Goal: Check status: Check status

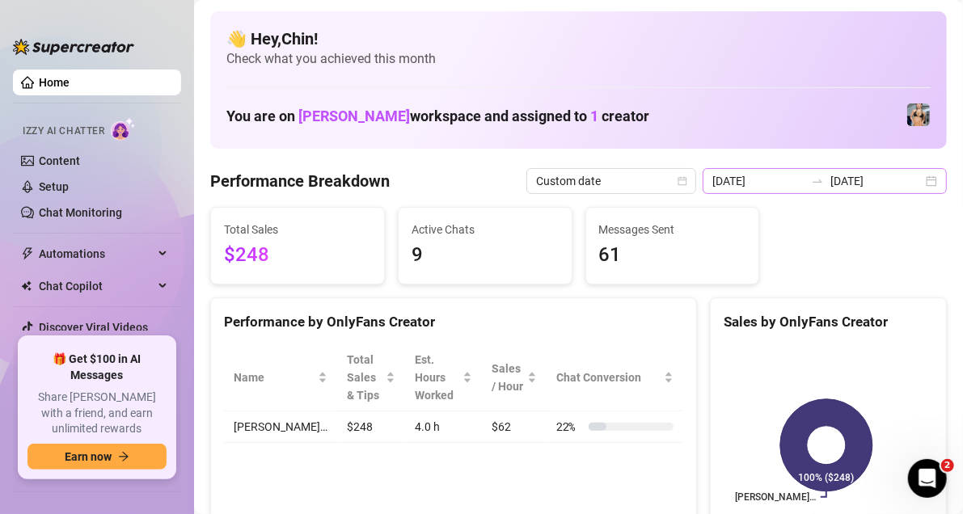
click at [912, 183] on div "[DATE] [DATE]" at bounding box center [824, 181] width 244 height 26
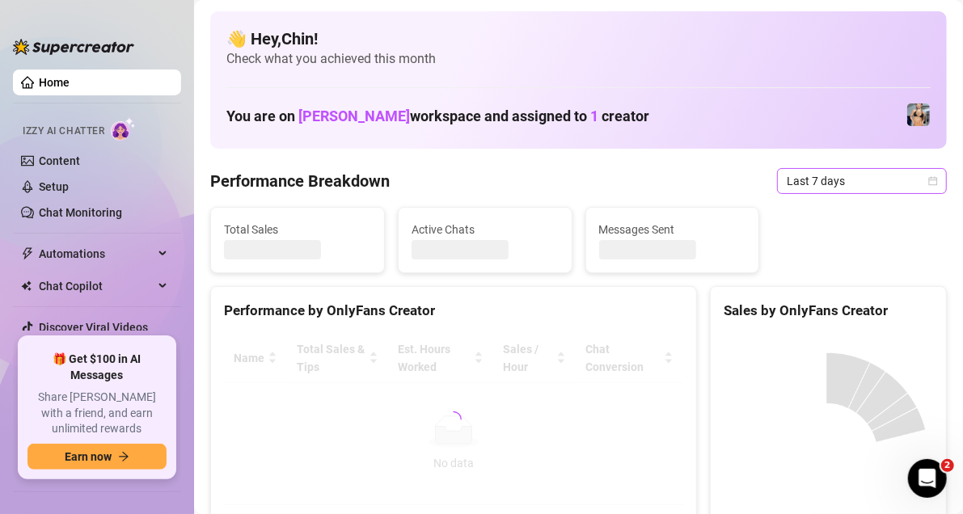
click at [921, 175] on span "Last 7 days" at bounding box center [862, 181] width 150 height 24
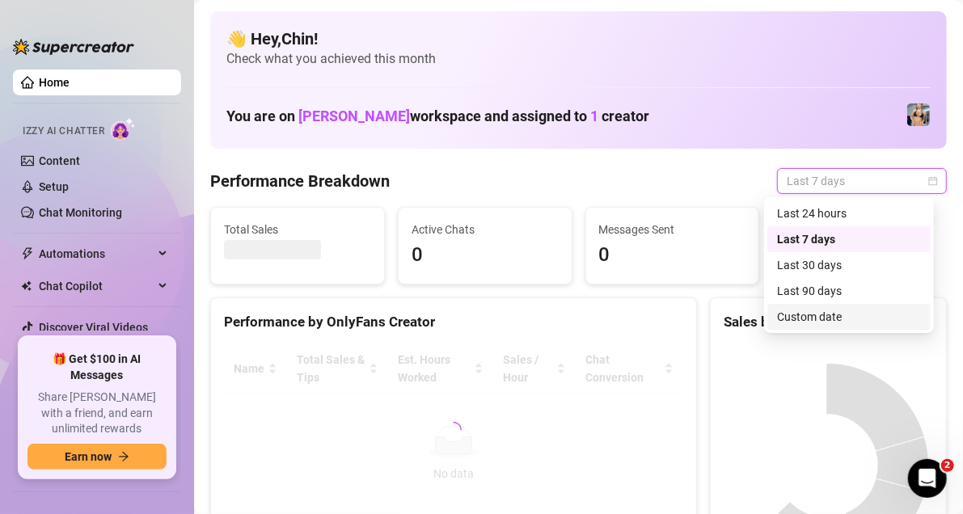
click at [832, 314] on div "Custom date" at bounding box center [849, 317] width 144 height 18
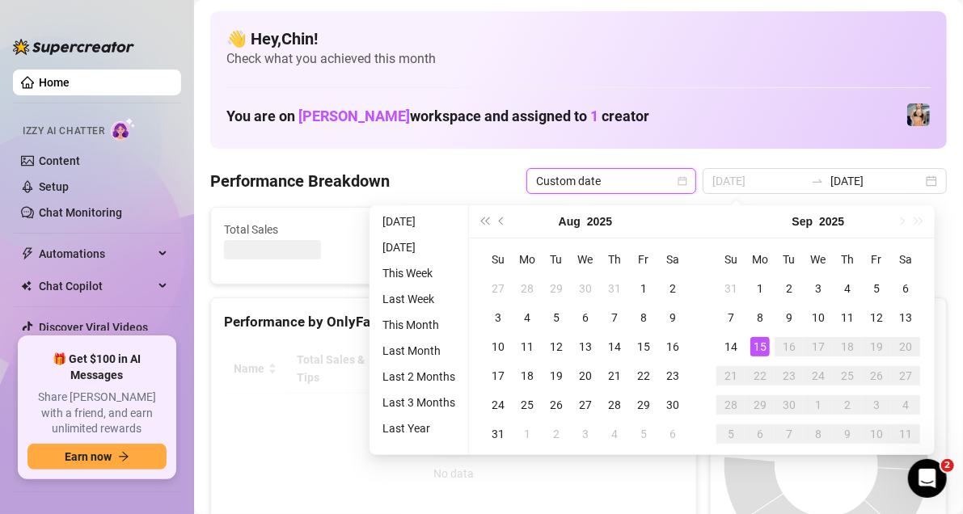
type input "[DATE]"
click at [759, 344] on div "15" at bounding box center [759, 346] width 19 height 19
type input "[DATE]"
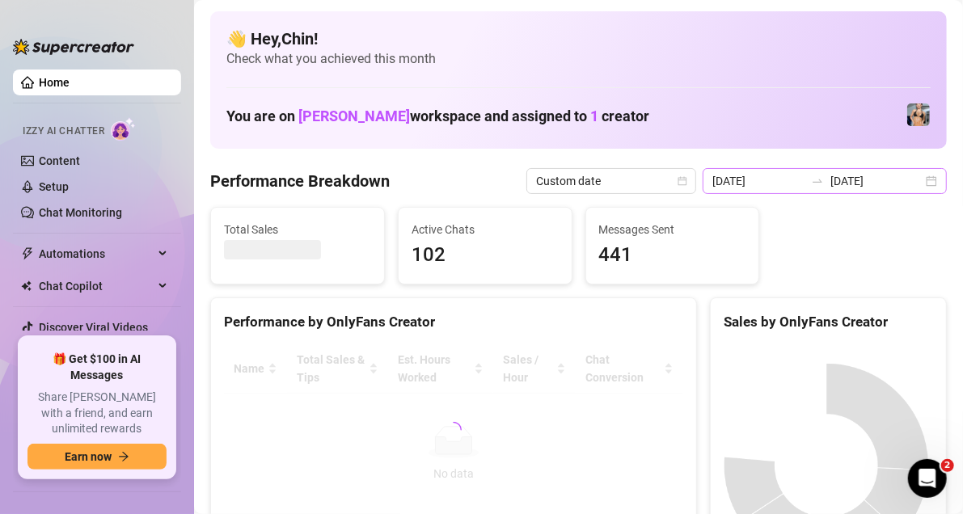
click at [920, 182] on div "[DATE] [DATE]" at bounding box center [824, 181] width 244 height 26
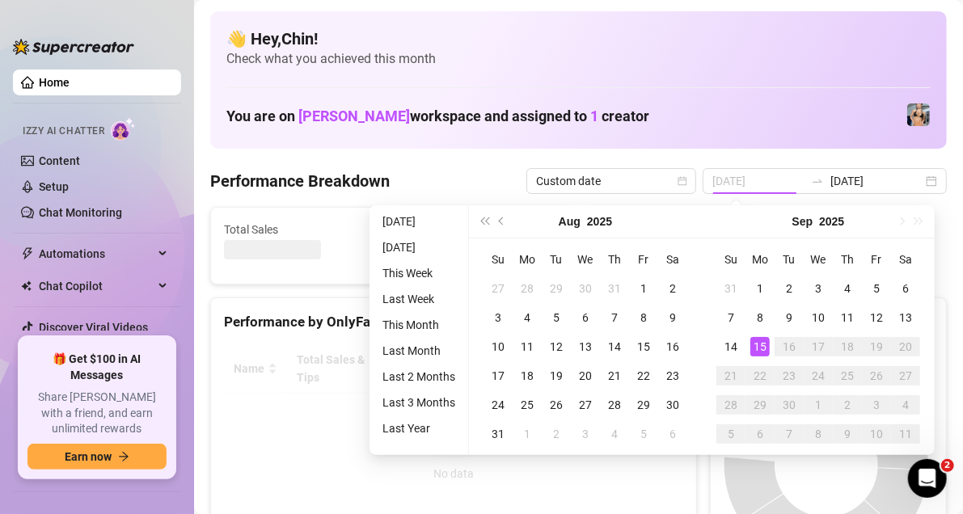
click at [757, 344] on div "15" at bounding box center [759, 346] width 19 height 19
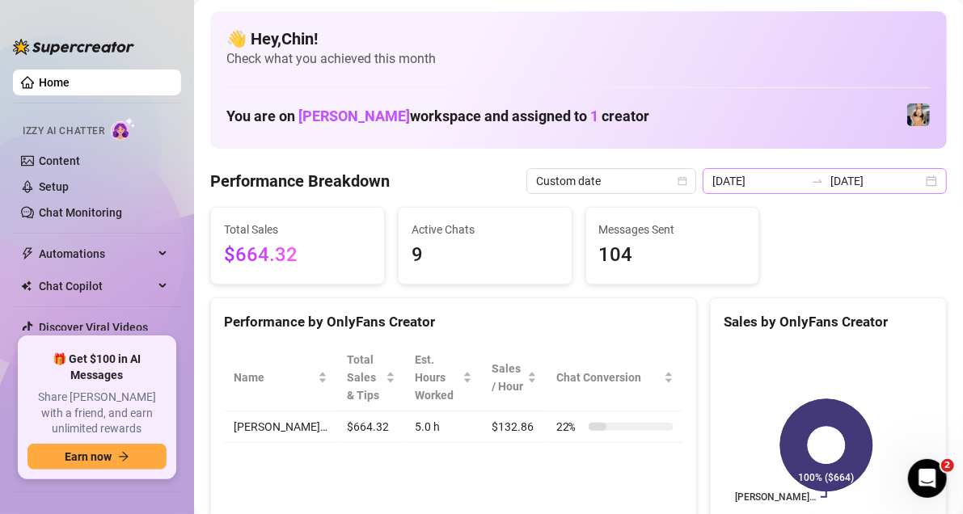
click at [921, 181] on div "[DATE] [DATE]" at bounding box center [824, 181] width 244 height 26
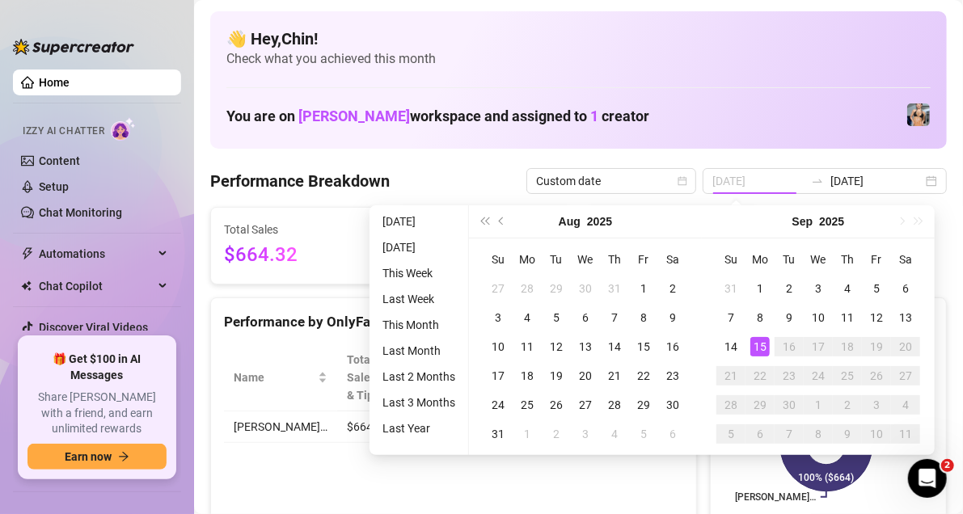
click at [761, 348] on div "15" at bounding box center [759, 346] width 19 height 19
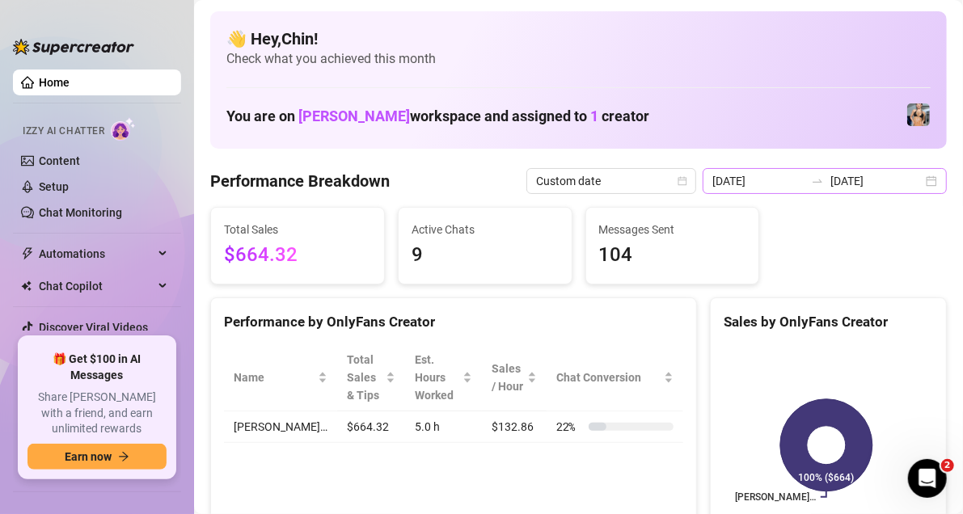
click at [920, 179] on div "[DATE] [DATE]" at bounding box center [824, 181] width 244 height 26
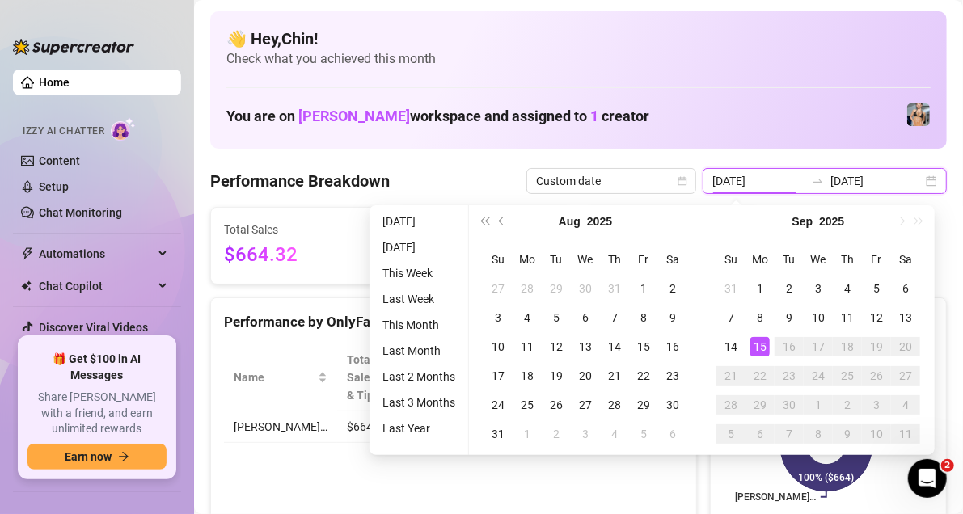
type input "[DATE]"
click at [757, 339] on div "15" at bounding box center [759, 346] width 19 height 19
click at [754, 338] on div "15" at bounding box center [759, 346] width 19 height 19
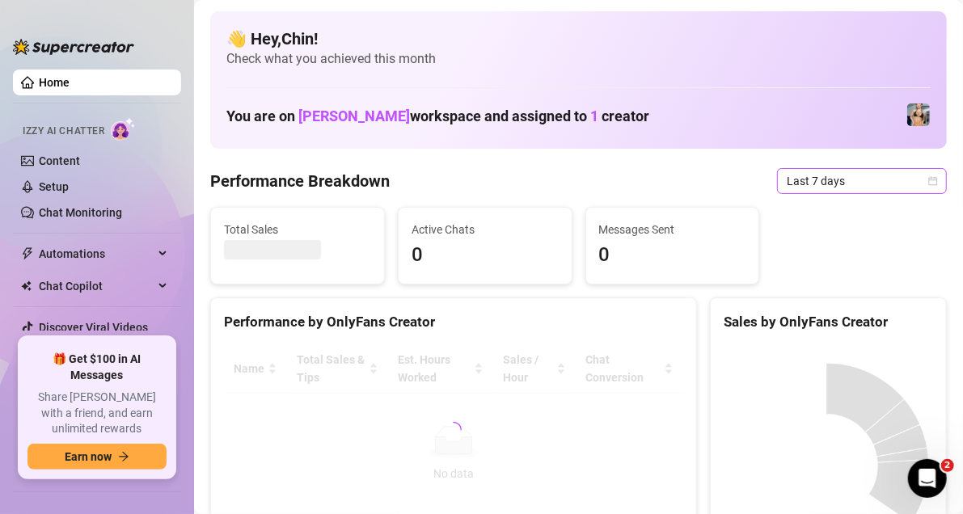
click at [928, 177] on div "Last 7 days" at bounding box center [862, 181] width 170 height 26
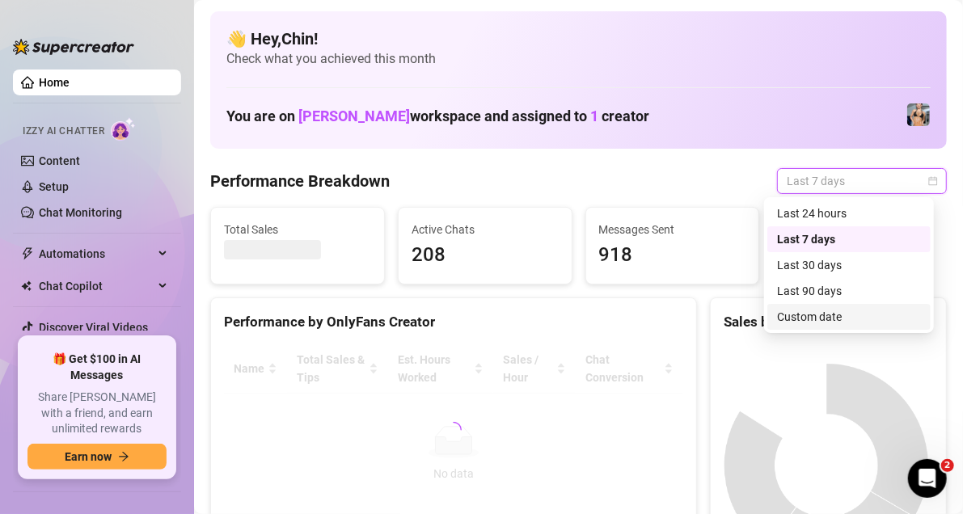
click at [814, 313] on div "Custom date" at bounding box center [849, 317] width 144 height 18
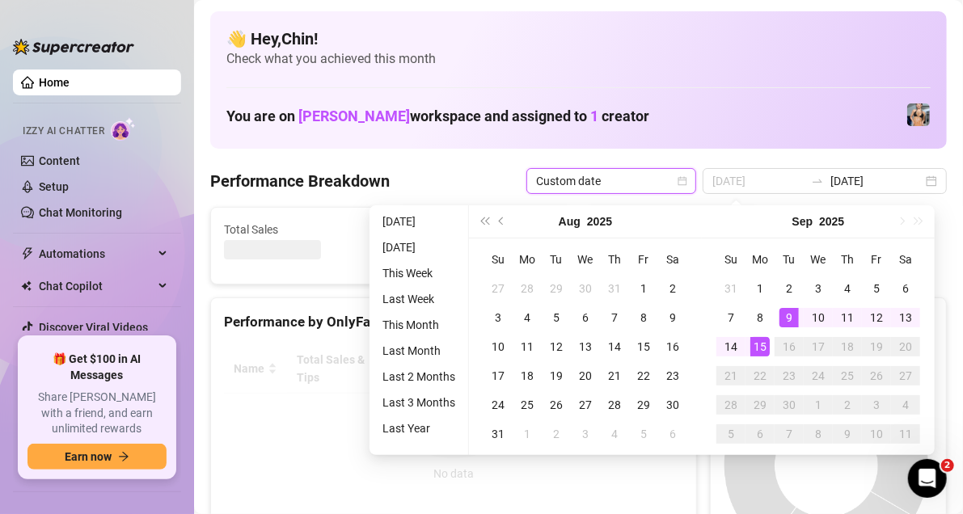
type input "[DATE]"
click at [758, 338] on div "15" at bounding box center [759, 346] width 19 height 19
click at [759, 338] on div "15" at bounding box center [759, 346] width 19 height 19
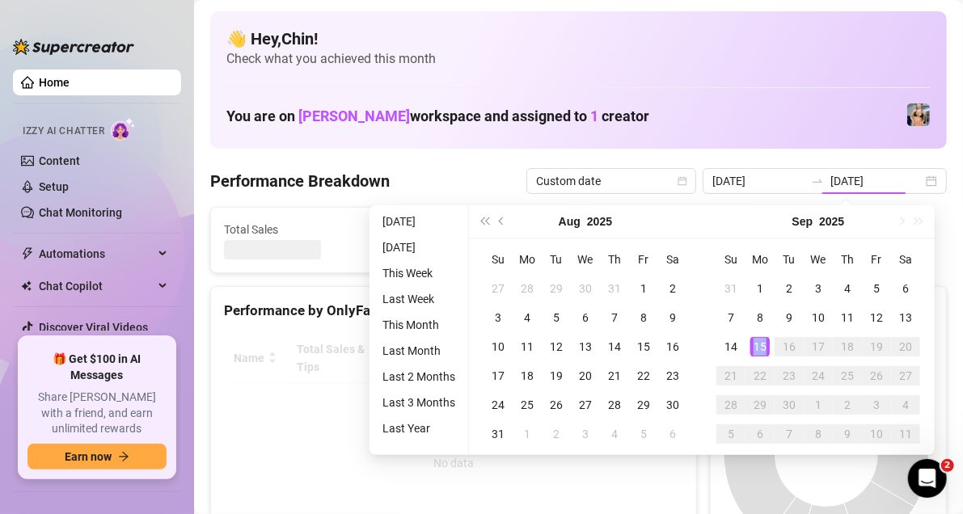
type input "[DATE]"
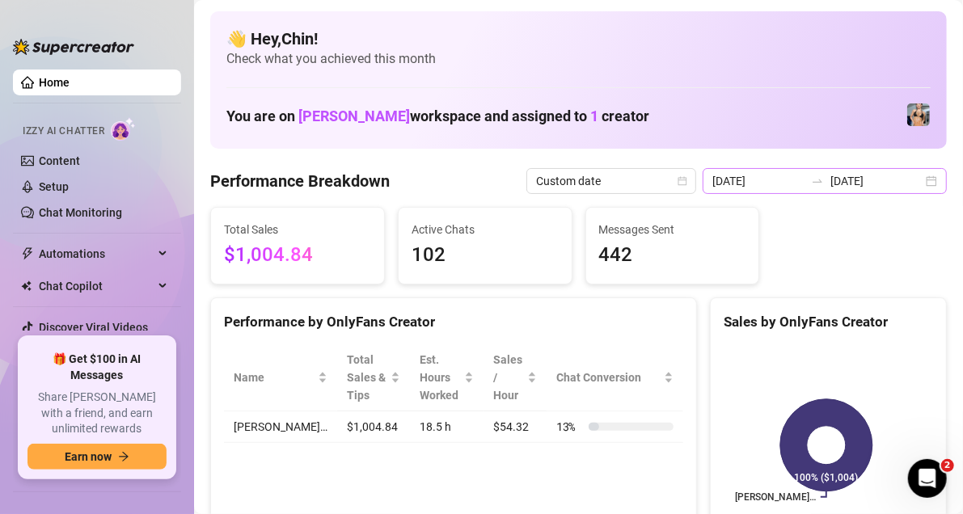
click at [912, 176] on div "[DATE] [DATE]" at bounding box center [824, 181] width 244 height 26
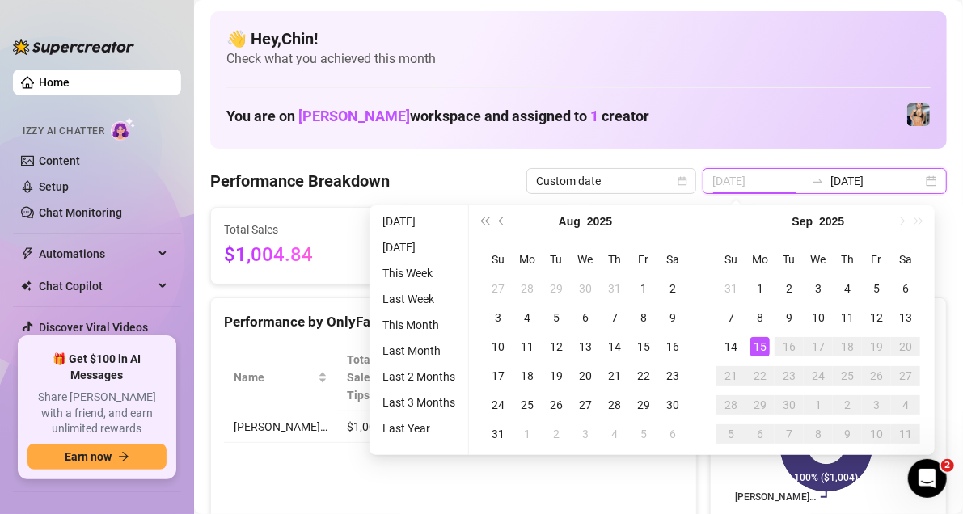
type input "[DATE]"
click at [760, 339] on div "15" at bounding box center [759, 346] width 19 height 19
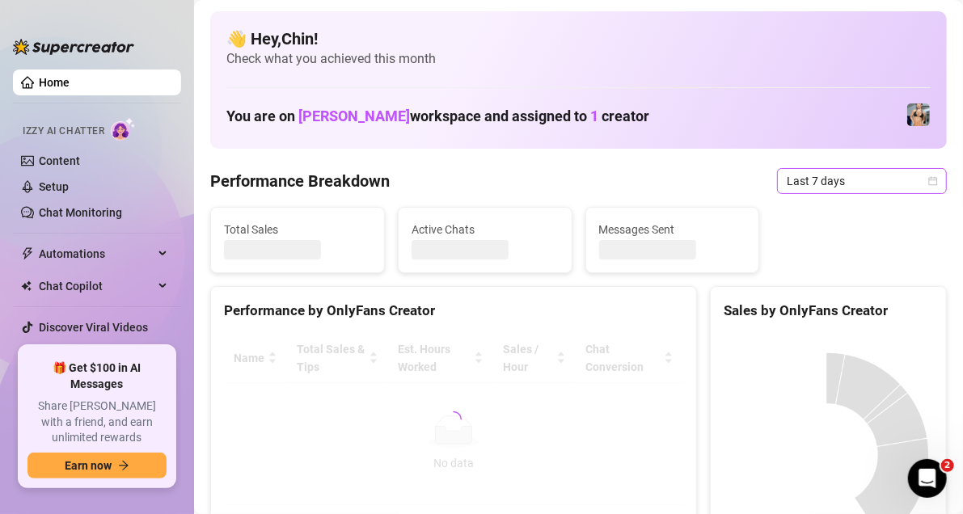
click at [926, 187] on div "Last 7 days" at bounding box center [862, 181] width 170 height 26
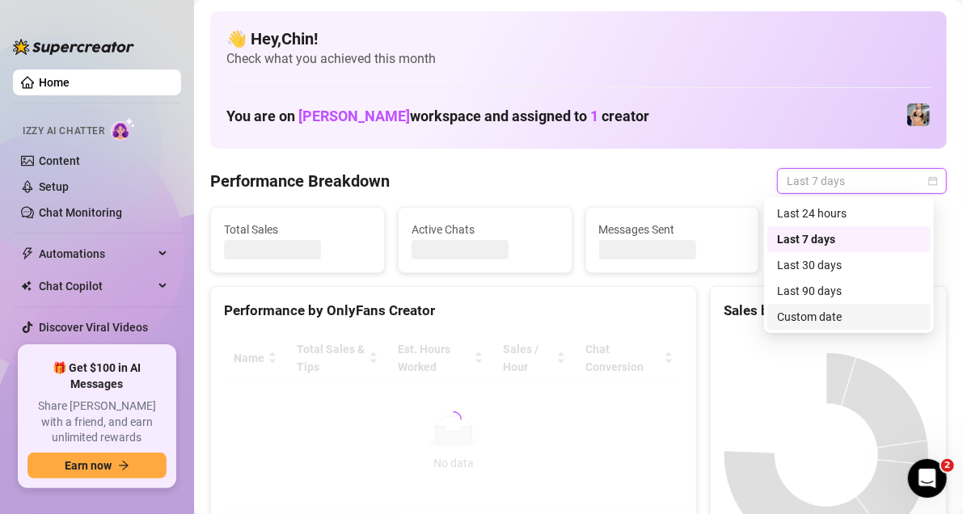
click at [850, 314] on div "Custom date" at bounding box center [849, 317] width 144 height 18
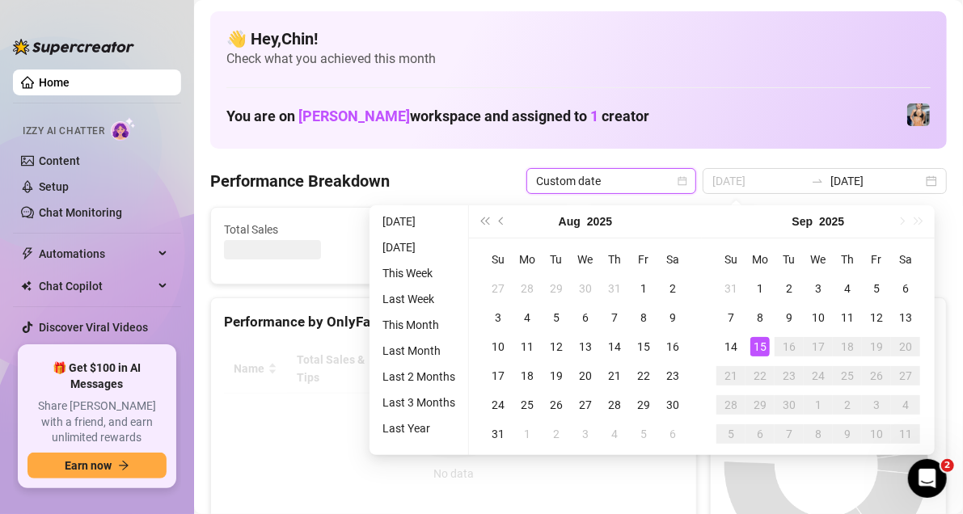
type input "[DATE]"
click at [759, 349] on div "15" at bounding box center [759, 346] width 19 height 19
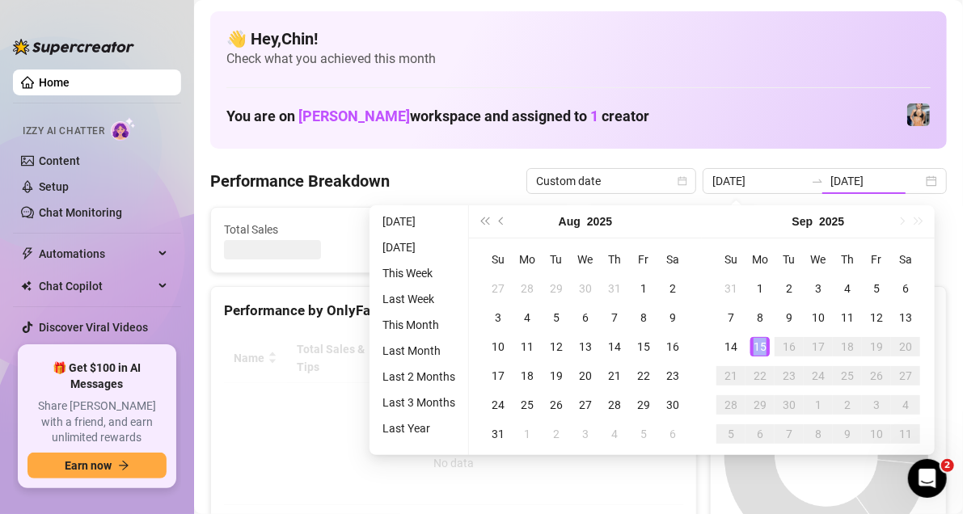
type input "[DATE]"
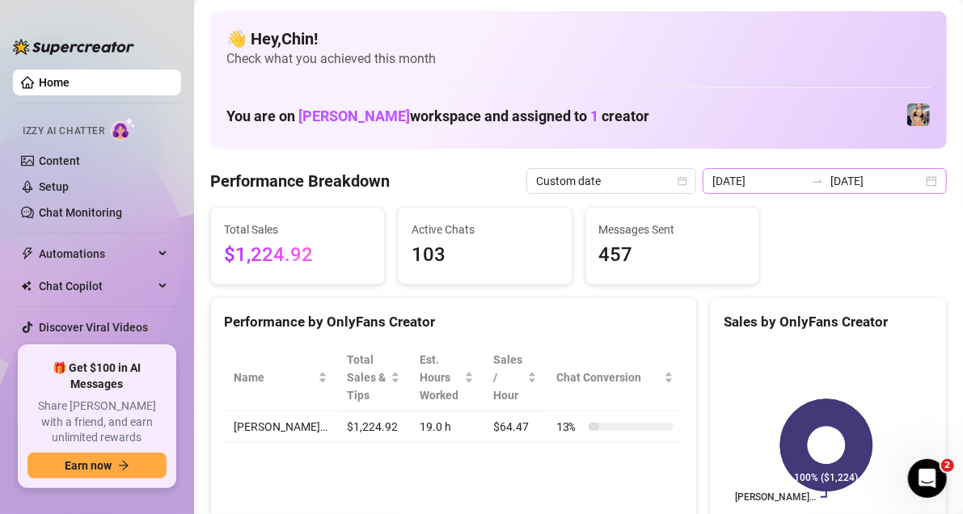
click at [918, 177] on div "[DATE] [DATE]" at bounding box center [824, 181] width 244 height 26
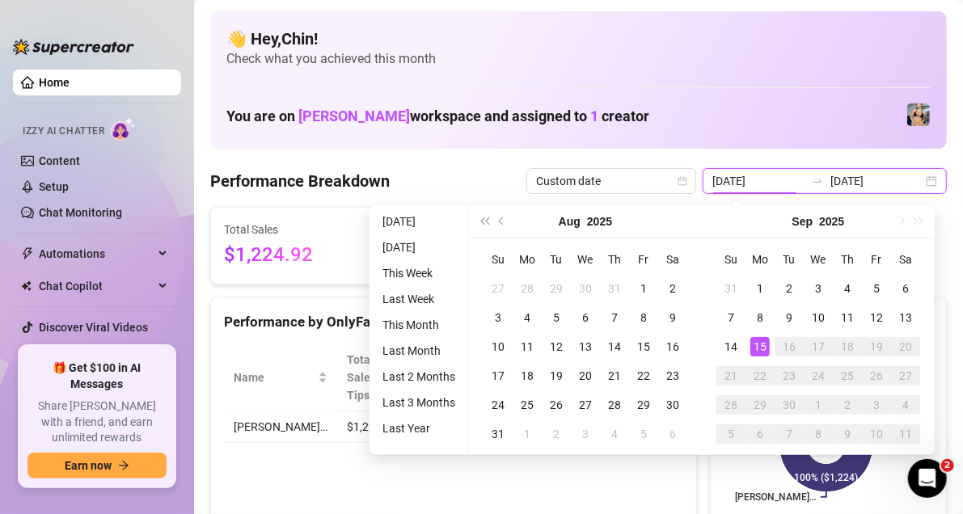
type input "[DATE]"
click at [762, 344] on div "15" at bounding box center [759, 346] width 19 height 19
